Goal: Transaction & Acquisition: Purchase product/service

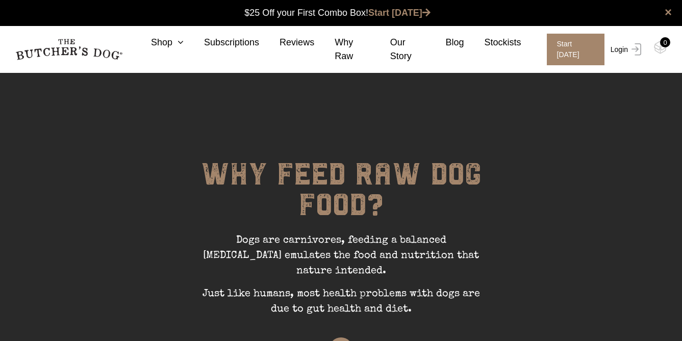
scroll to position [1, 0]
click at [621, 53] on link "Login" at bounding box center [624, 50] width 33 height 32
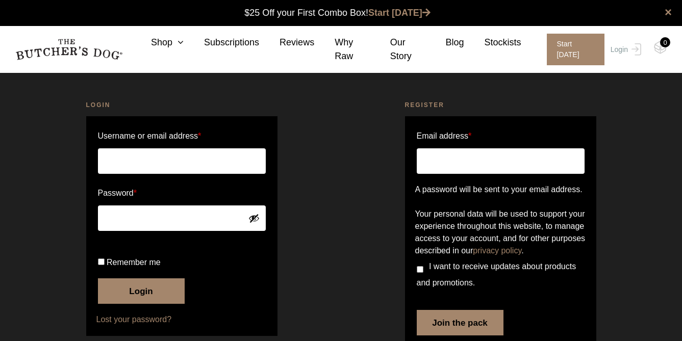
scroll to position [1, 0]
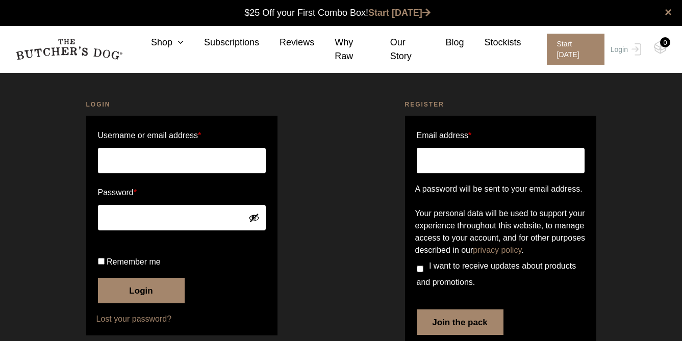
type input "erinnield@gmail.com"
click at [144, 303] on button "Login" at bounding box center [141, 290] width 87 height 25
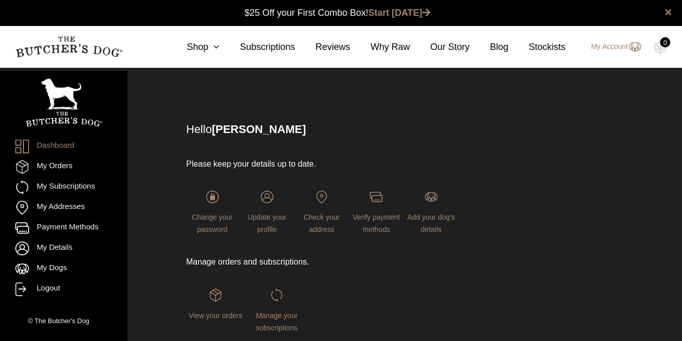
scroll to position [1, 0]
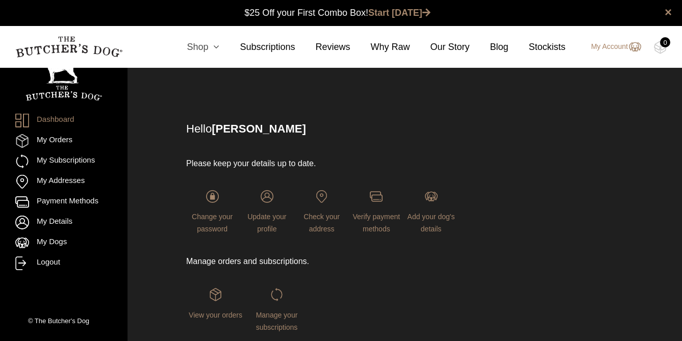
click at [201, 49] on link "Shop" at bounding box center [192, 47] width 53 height 14
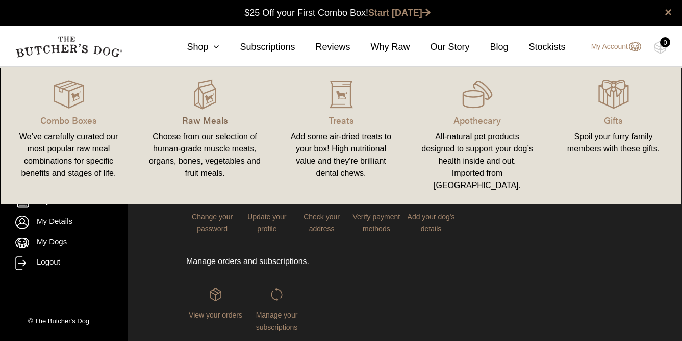
click at [210, 116] on p "Raw Meals" at bounding box center [205, 120] width 112 height 14
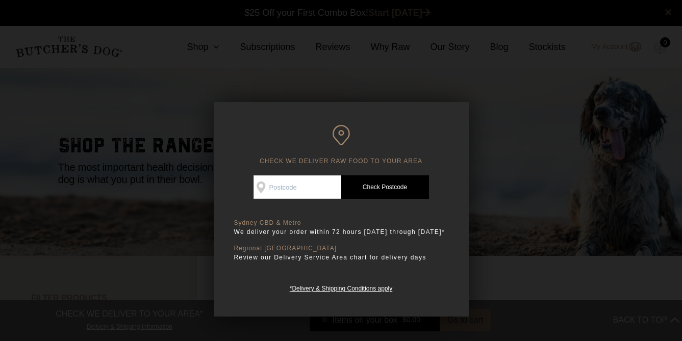
scroll to position [1, 0]
click at [304, 188] on input "Check Availability At" at bounding box center [297, 186] width 88 height 23
type input "2079"
click at [386, 188] on link "Check Postcode" at bounding box center [385, 186] width 88 height 23
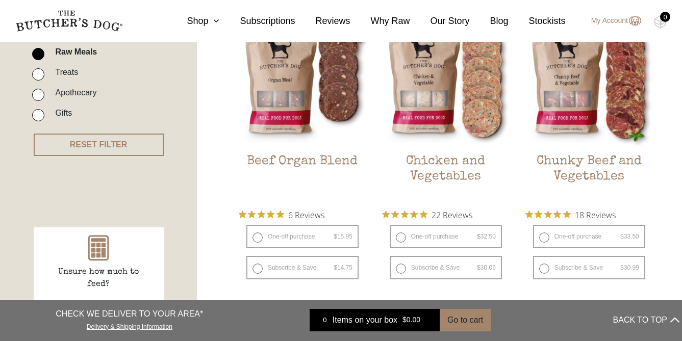
scroll to position [292, 0]
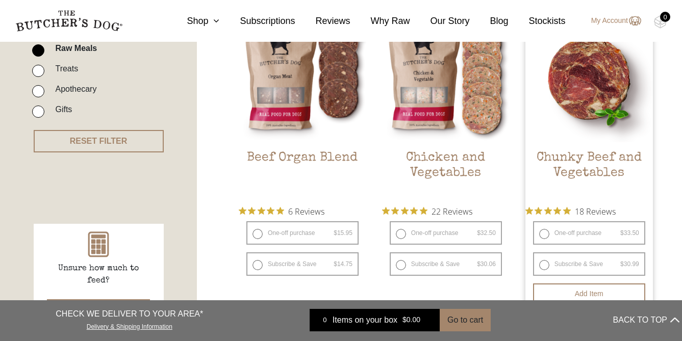
click at [542, 235] on label "One-off purchase $ 33.50 — or subscribe and save 7.5%" at bounding box center [589, 232] width 112 height 23
radio input "true"
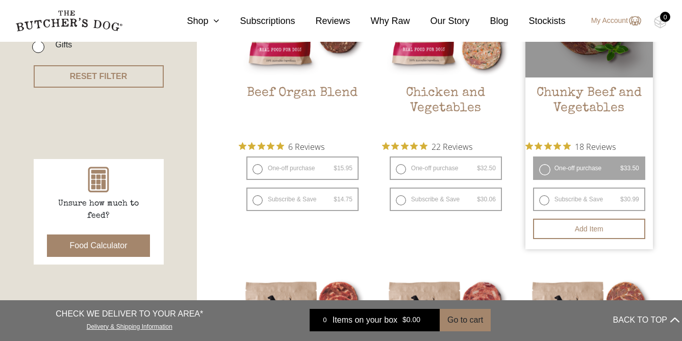
scroll to position [360, 0]
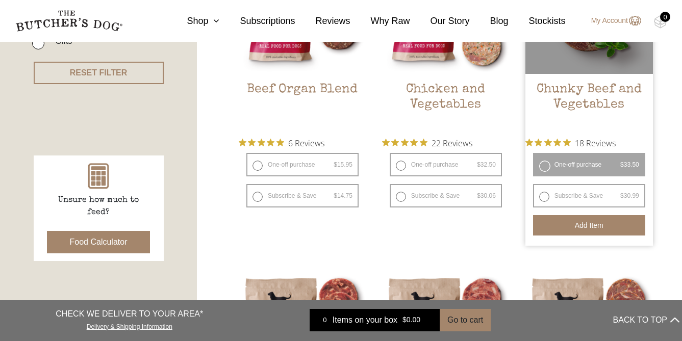
click at [580, 224] on button "Add item" at bounding box center [589, 225] width 112 height 20
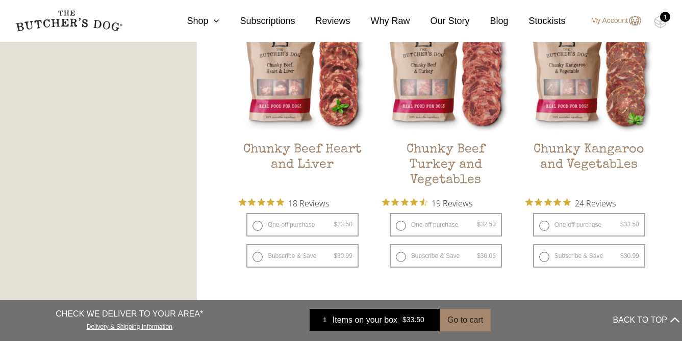
scroll to position [625, 0]
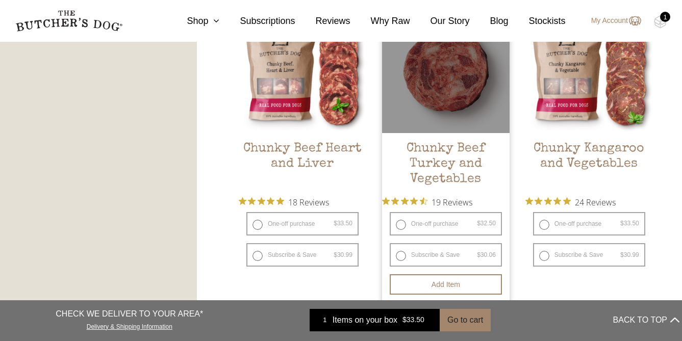
click at [399, 224] on label "One-off purchase $ 32.50 — or subscribe and save 7.5%" at bounding box center [445, 223] width 112 height 23
radio input "true"
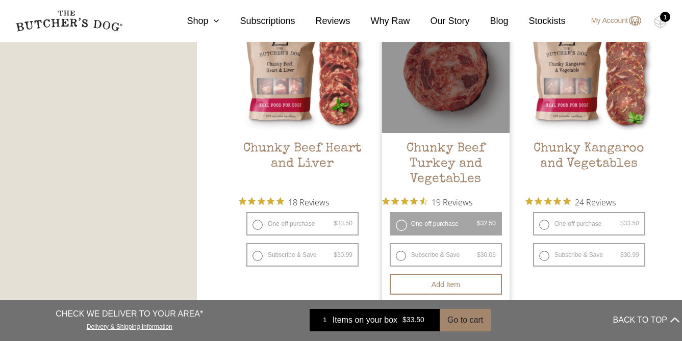
radio input "false"
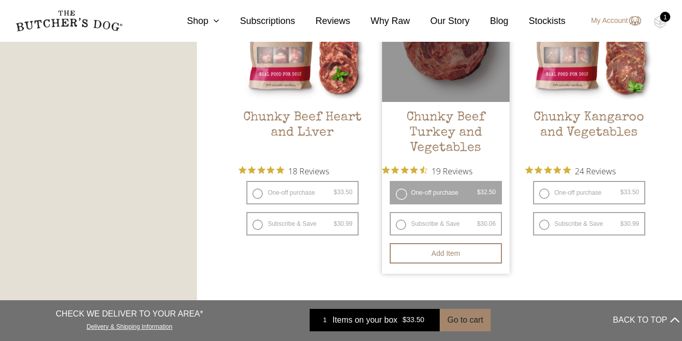
scroll to position [683, 0]
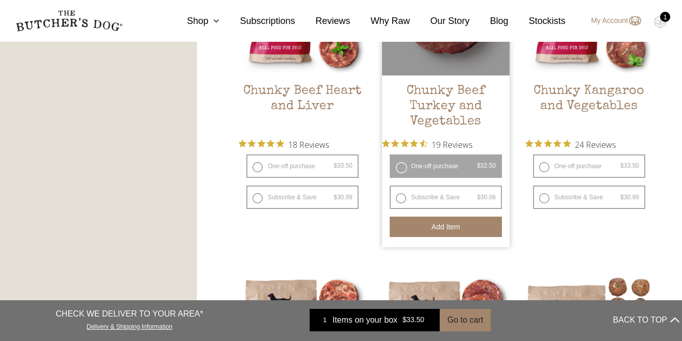
click at [447, 228] on button "Add item" at bounding box center [445, 227] width 112 height 20
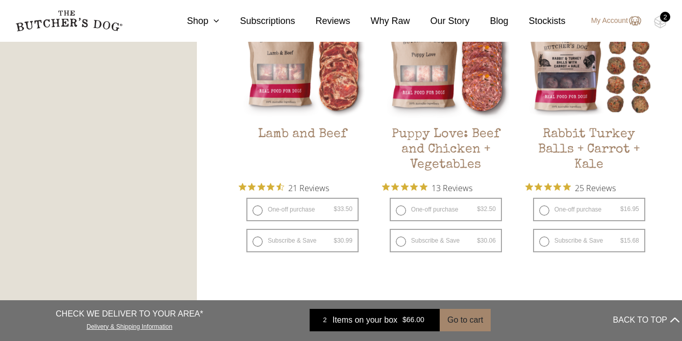
scroll to position [975, 0]
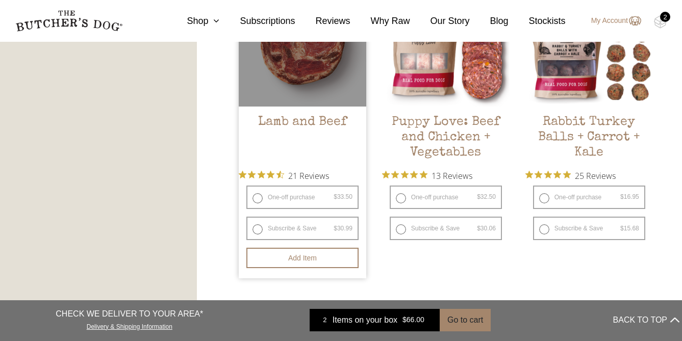
click at [254, 199] on label "One-off purchase $ 33.50 — or subscribe and save 7.5%" at bounding box center [302, 197] width 112 height 23
radio input "true"
radio input "false"
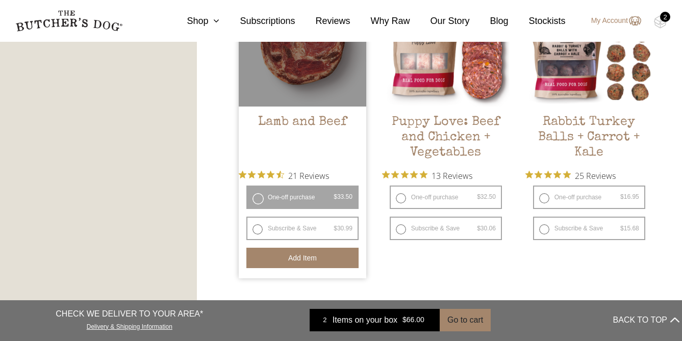
click at [300, 256] on button "Add item" at bounding box center [302, 258] width 112 height 20
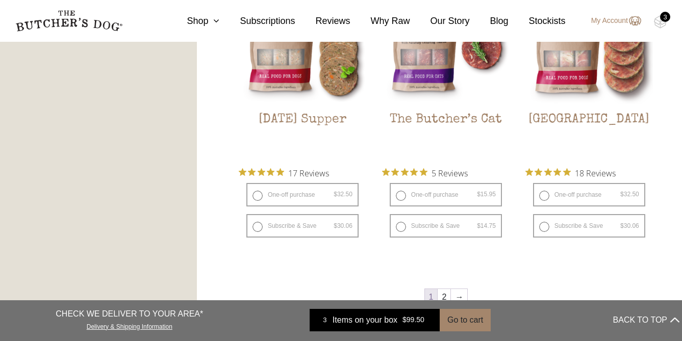
scroll to position [1309, 0]
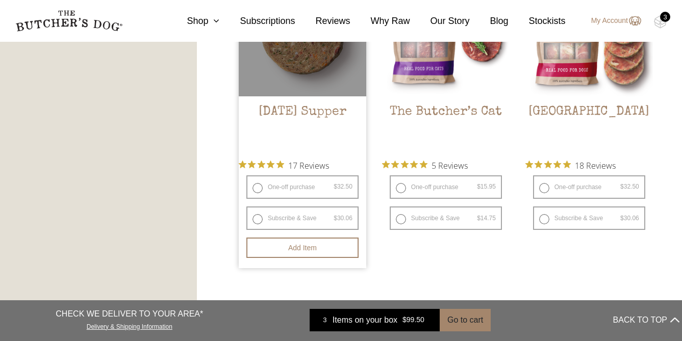
click at [257, 190] on label "One-off purchase $ 32.50 — or subscribe and save 7.5%" at bounding box center [302, 186] width 112 height 23
radio input "true"
radio input "false"
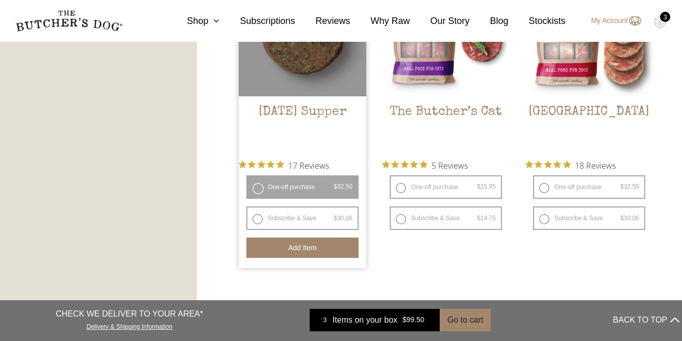
click at [308, 246] on button "Add item" at bounding box center [302, 248] width 112 height 20
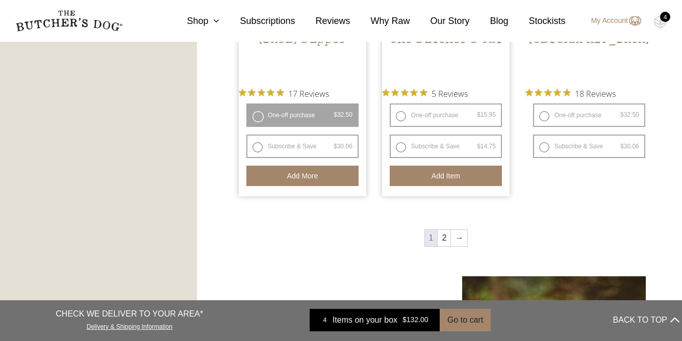
scroll to position [1382, 0]
click at [448, 239] on link "2" at bounding box center [443, 237] width 13 height 16
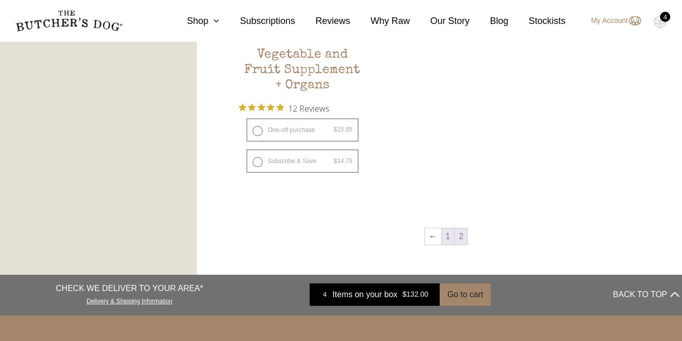
scroll to position [704, 0]
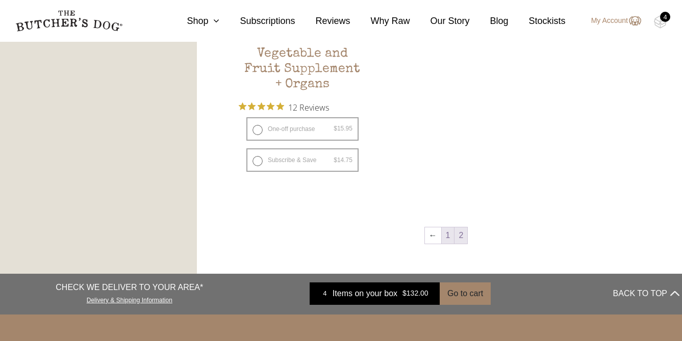
click at [447, 239] on link "1" at bounding box center [447, 235] width 13 height 16
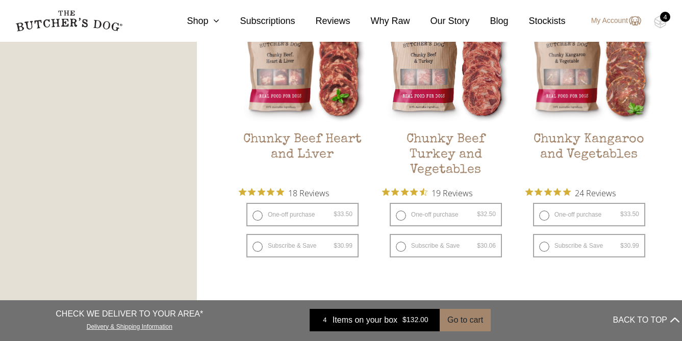
scroll to position [624, 0]
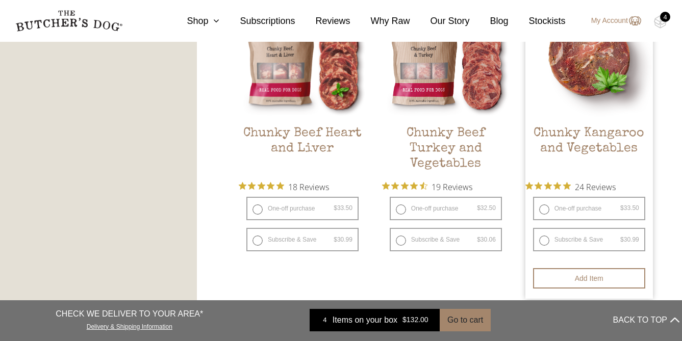
click at [545, 210] on label "One-off purchase $ 33.50 — or subscribe and save 7.5%" at bounding box center [589, 208] width 112 height 23
radio input "true"
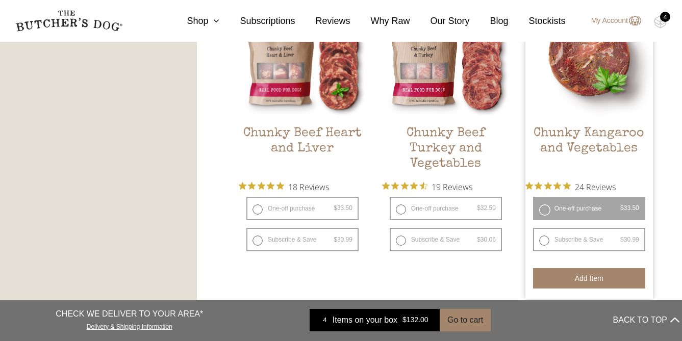
click at [583, 282] on button "Add item" at bounding box center [589, 278] width 112 height 20
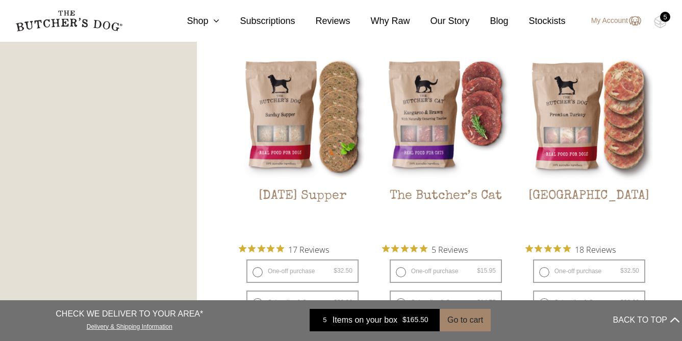
scroll to position [1211, 0]
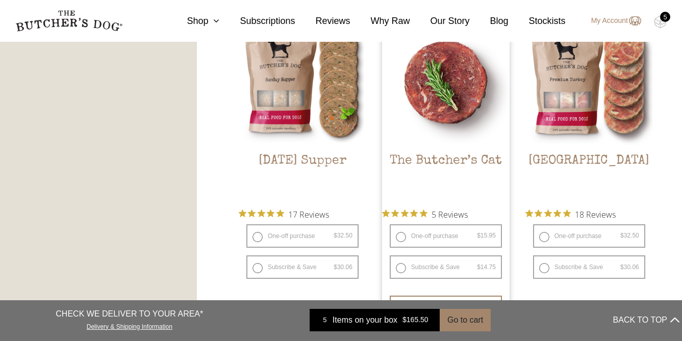
click at [402, 238] on label "One-off purchase $ 15.95 — or subscribe and save 7.5%" at bounding box center [445, 235] width 112 height 23
radio input "true"
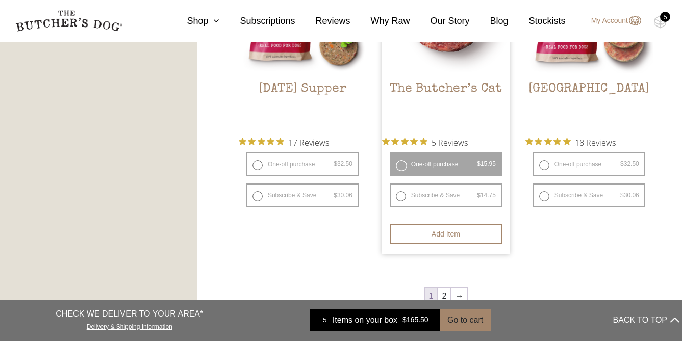
scroll to position [1292, 0]
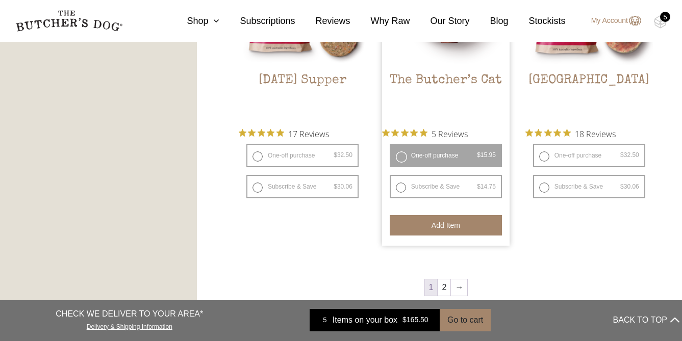
click at [440, 222] on button "Add item" at bounding box center [445, 225] width 112 height 20
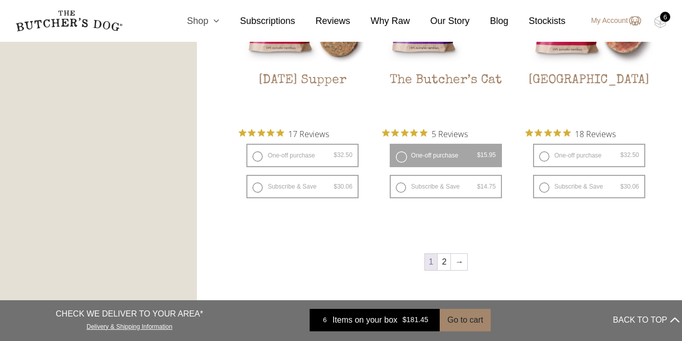
click at [203, 20] on link "Shop" at bounding box center [192, 21] width 53 height 14
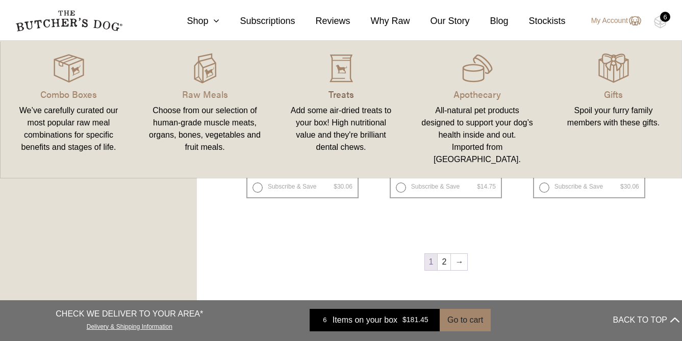
click at [349, 100] on p "Treats" at bounding box center [341, 94] width 112 height 14
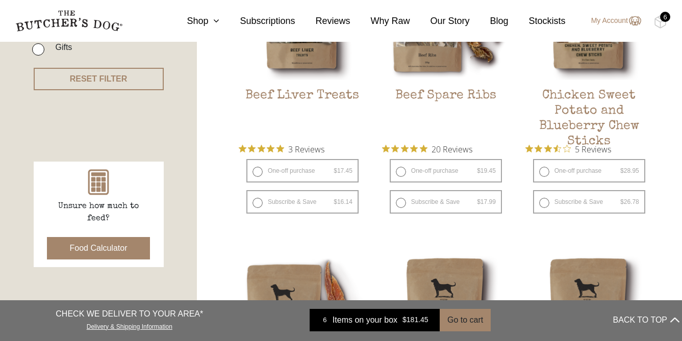
scroll to position [372, 0]
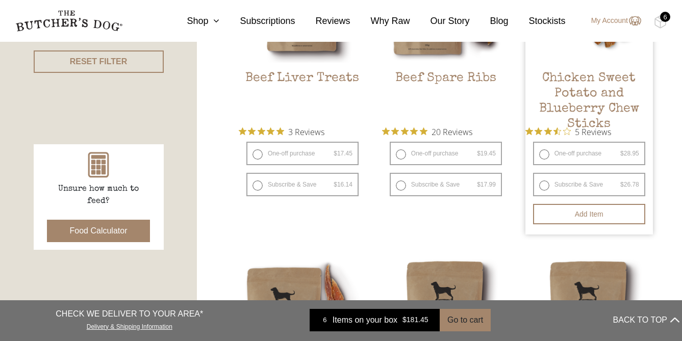
click at [542, 157] on label "One-off purchase $ 28.95 — or subscribe and save 7.5%" at bounding box center [589, 153] width 112 height 23
radio input "true"
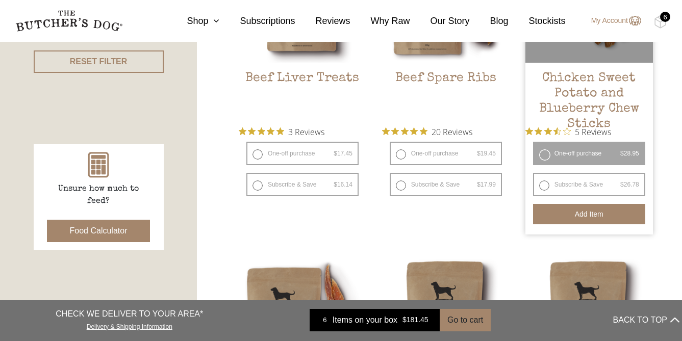
click at [578, 215] on button "Add item" at bounding box center [589, 214] width 112 height 20
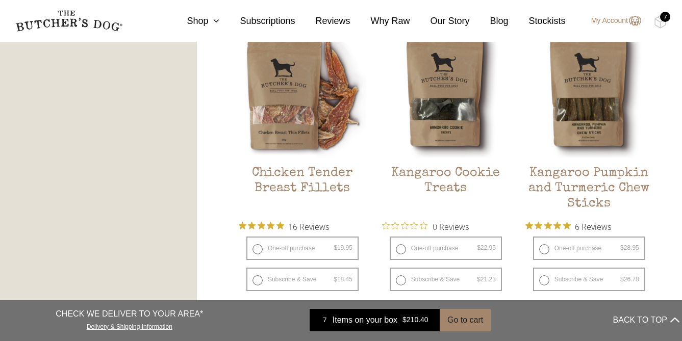
scroll to position [602, 0]
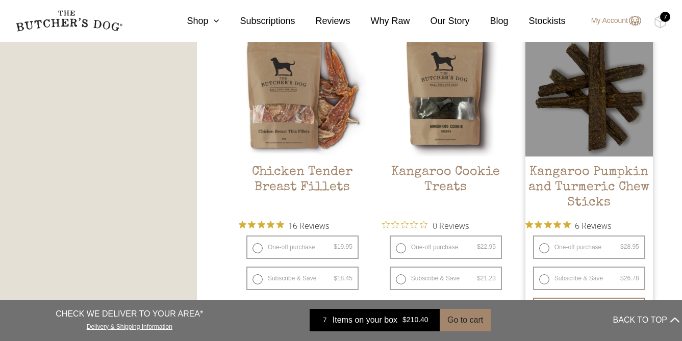
click at [543, 248] on label "One-off purchase $ 28.95 — or subscribe and save 7.5%" at bounding box center [589, 247] width 112 height 23
radio input "true"
radio input "false"
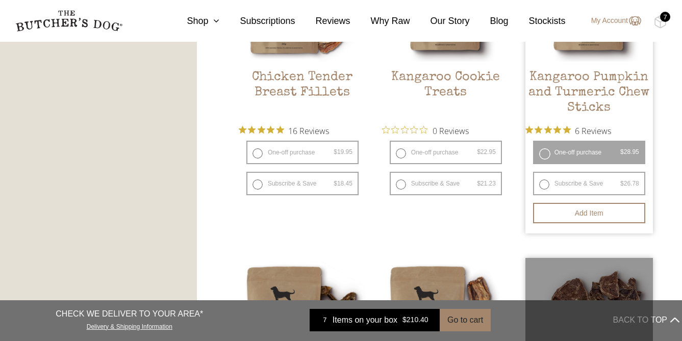
scroll to position [701, 0]
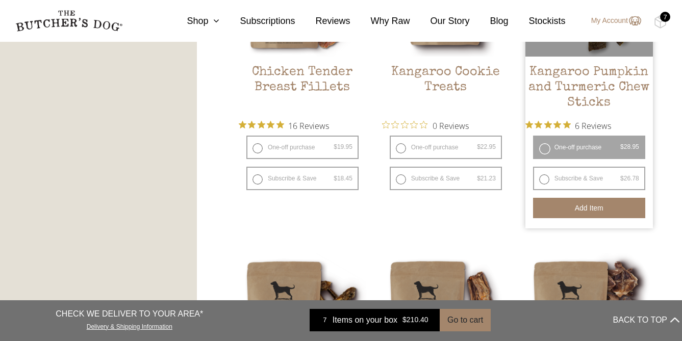
click at [579, 208] on button "Add item" at bounding box center [589, 208] width 112 height 20
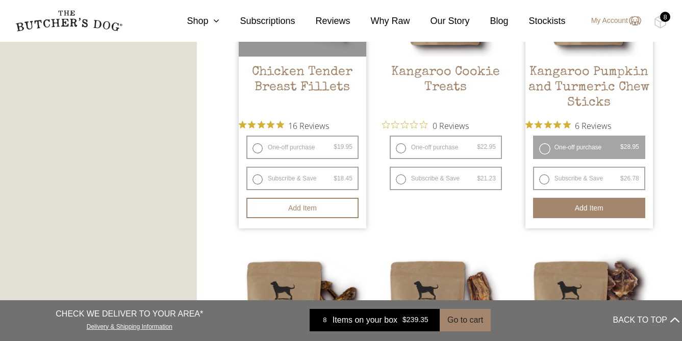
click at [258, 147] on label "One-off purchase $ 19.95 — or subscribe and save 7.5%" at bounding box center [302, 147] width 112 height 23
radio input "true"
radio input "false"
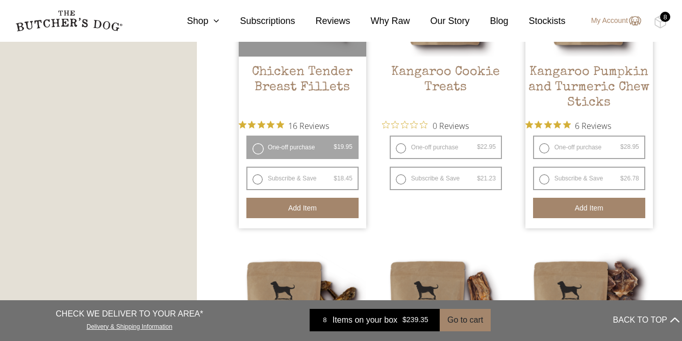
click at [288, 209] on button "Add item" at bounding box center [302, 208] width 112 height 20
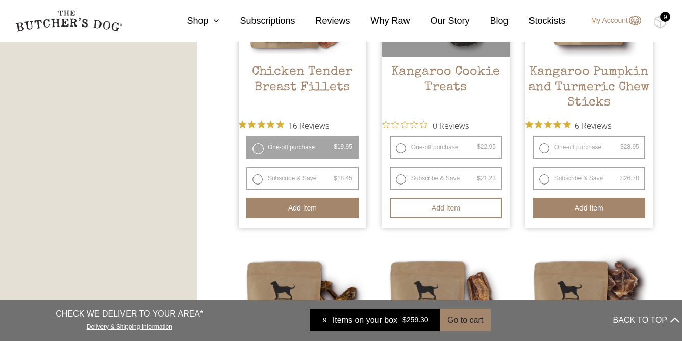
click at [399, 148] on label "One-off purchase $ 22.95 — or subscribe and save 7.5%" at bounding box center [445, 147] width 112 height 23
radio input "true"
radio input "false"
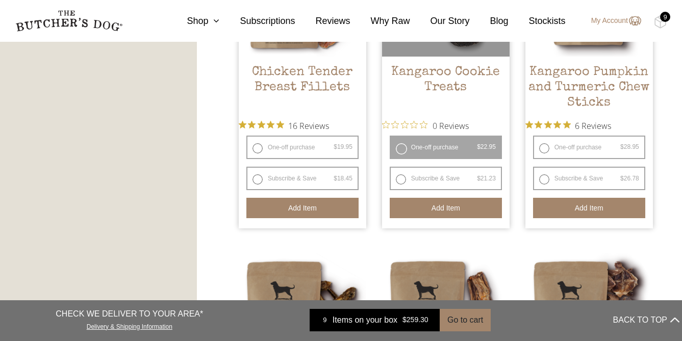
click at [427, 205] on button "Add item" at bounding box center [445, 208] width 112 height 20
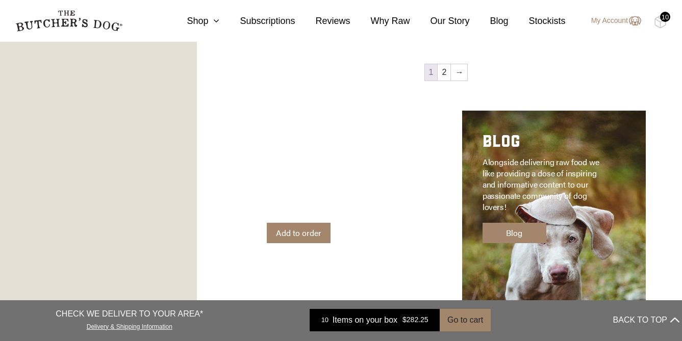
scroll to position [1474, 0]
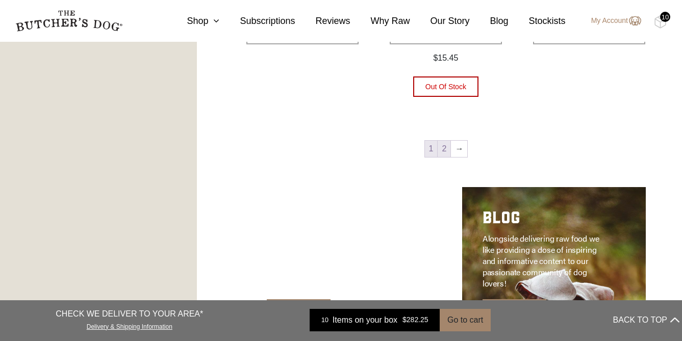
click at [446, 151] on link "2" at bounding box center [443, 149] width 13 height 16
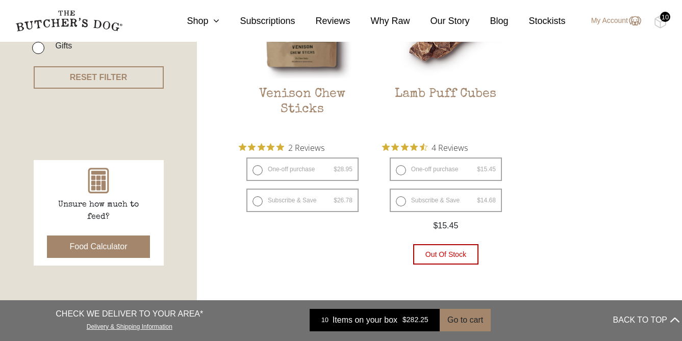
scroll to position [360, 0]
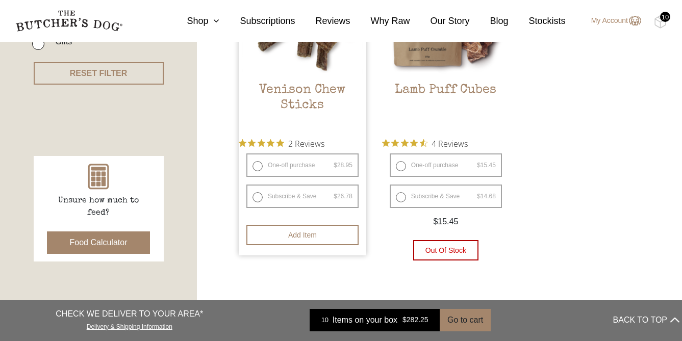
click at [259, 169] on label "One-off purchase $ 28.95 — or subscribe and save 7.5%" at bounding box center [302, 164] width 112 height 23
radio input "true"
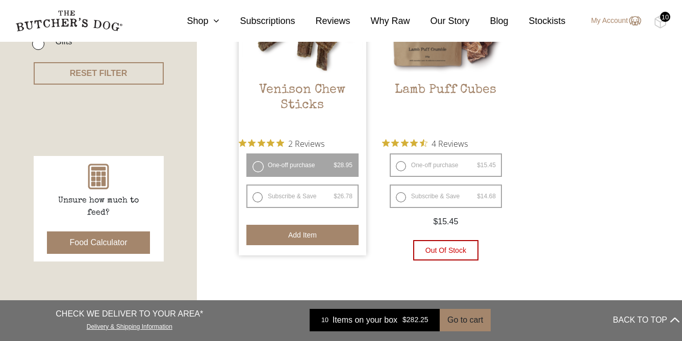
click at [303, 232] on button "Add item" at bounding box center [302, 235] width 112 height 20
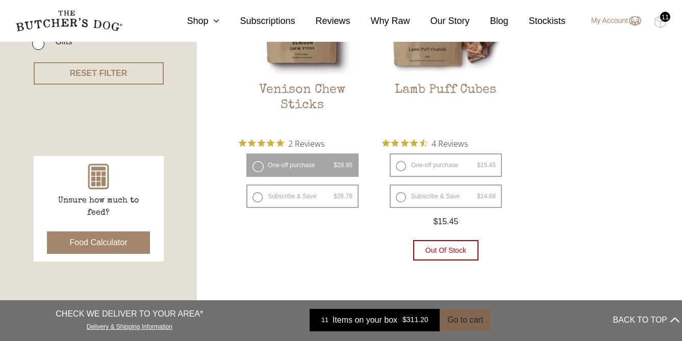
click at [462, 320] on button "Go to cart" at bounding box center [464, 320] width 51 height 22
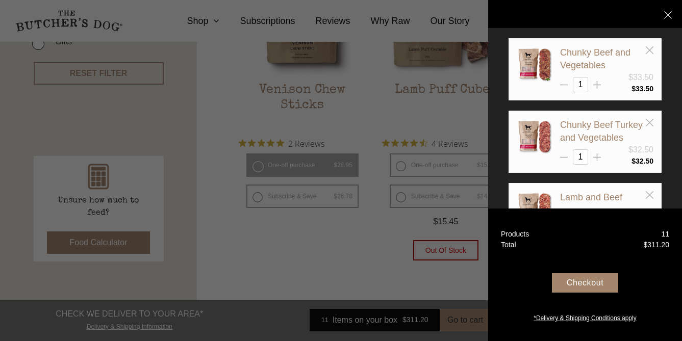
click at [326, 271] on div at bounding box center [341, 170] width 682 height 341
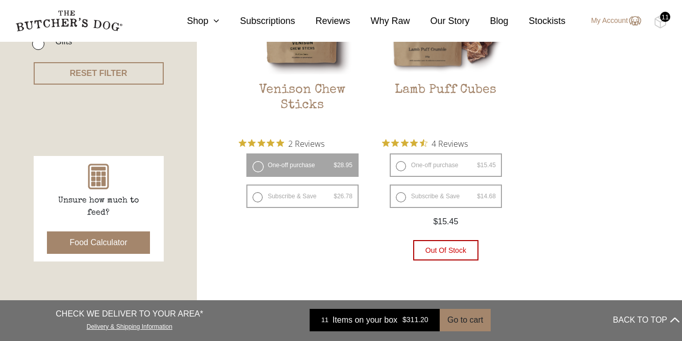
click at [79, 23] on img at bounding box center [68, 20] width 107 height 21
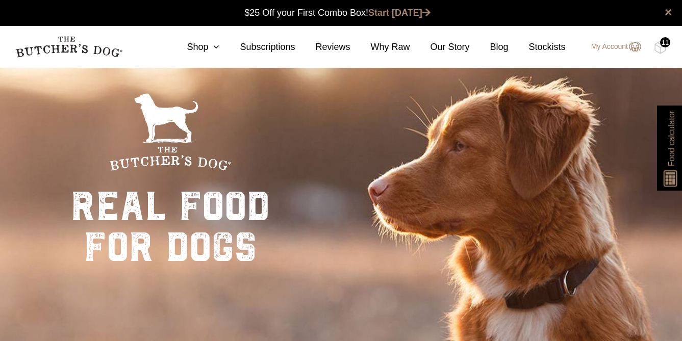
scroll to position [1, 0]
click at [612, 45] on link "My Account" at bounding box center [611, 47] width 60 height 12
click at [661, 49] on img at bounding box center [660, 47] width 13 height 13
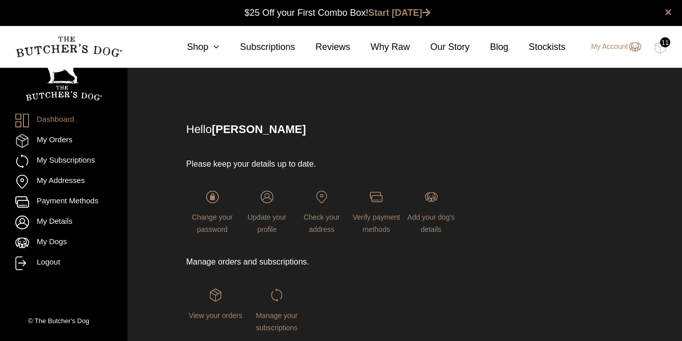
scroll to position [1, 0]
click at [655, 49] on img at bounding box center [660, 47] width 13 height 13
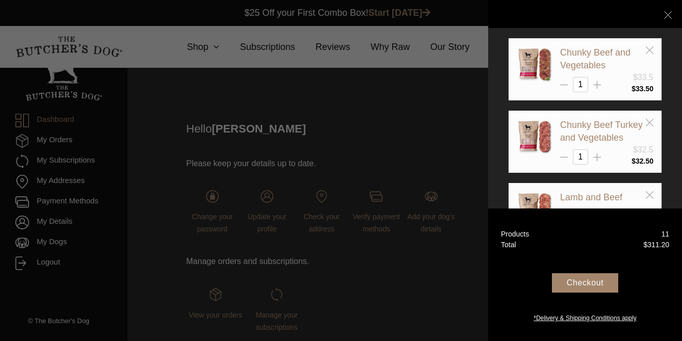
click at [589, 282] on div "Checkout" at bounding box center [585, 282] width 66 height 19
